Goal: Contribute content

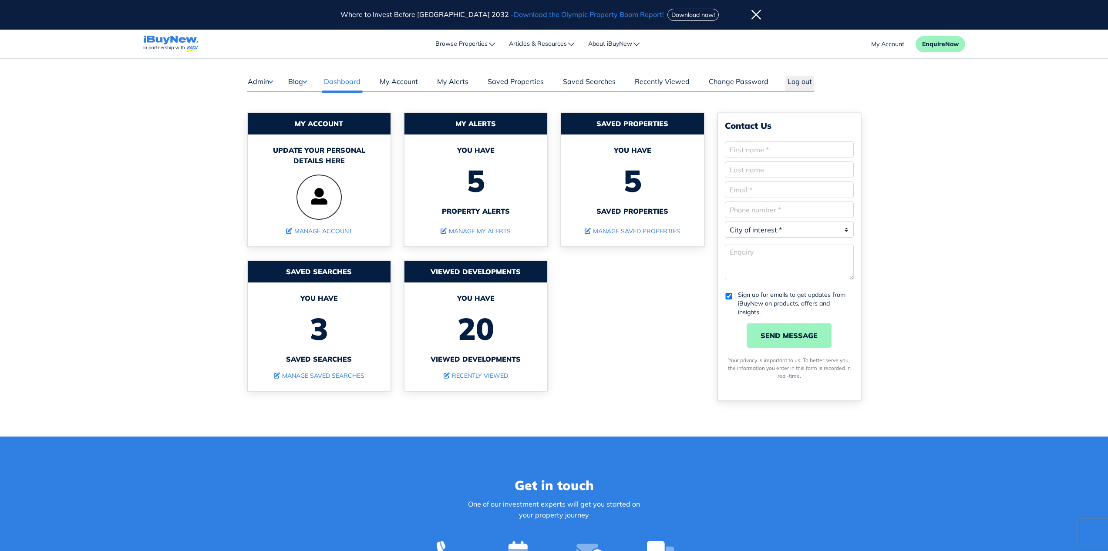
click at [294, 79] on button "Blog" at bounding box center [297, 81] width 19 height 11
click at [303, 98] on link "Posts" at bounding box center [324, 99] width 51 height 10
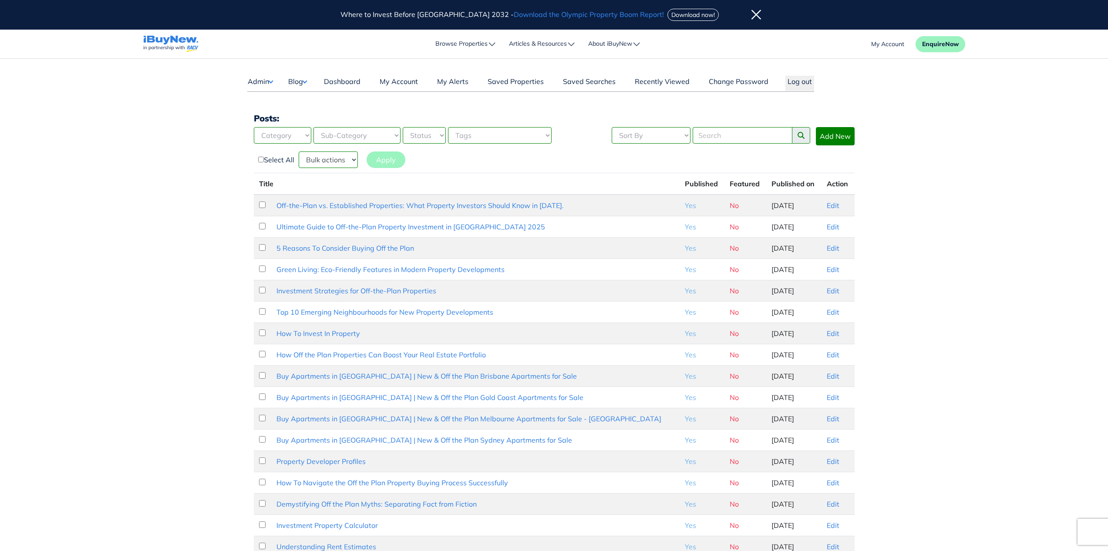
click at [993, 189] on main "Dashboard Admin Failed Jobs Force PropertyBase Update Manage Content Meet The T…" at bounding box center [554, 366] width 1108 height 615
click at [847, 131] on link "Add New" at bounding box center [835, 136] width 39 height 18
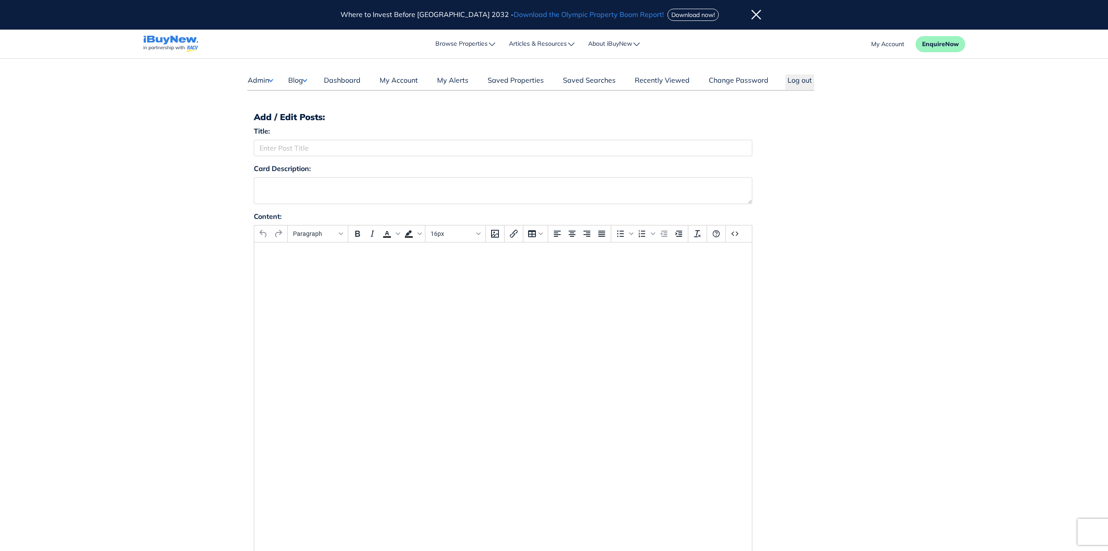
scroll to position [2, 0]
